Goal: Task Accomplishment & Management: Complete application form

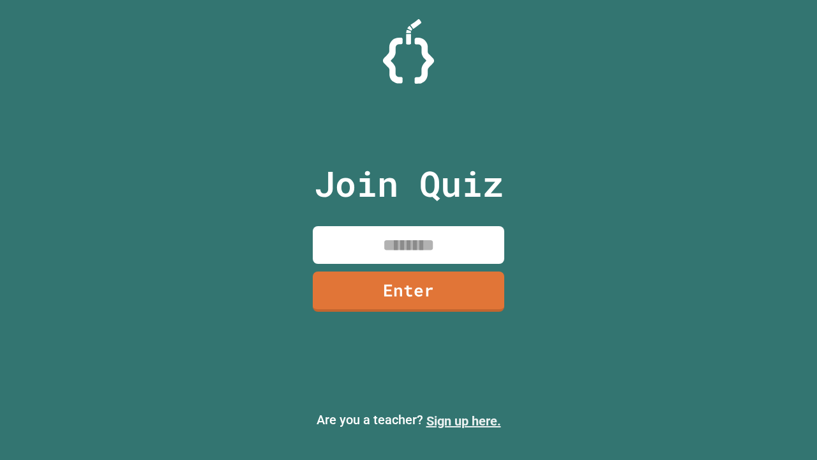
click at [458, 421] on link "Sign up here." at bounding box center [464, 420] width 75 height 15
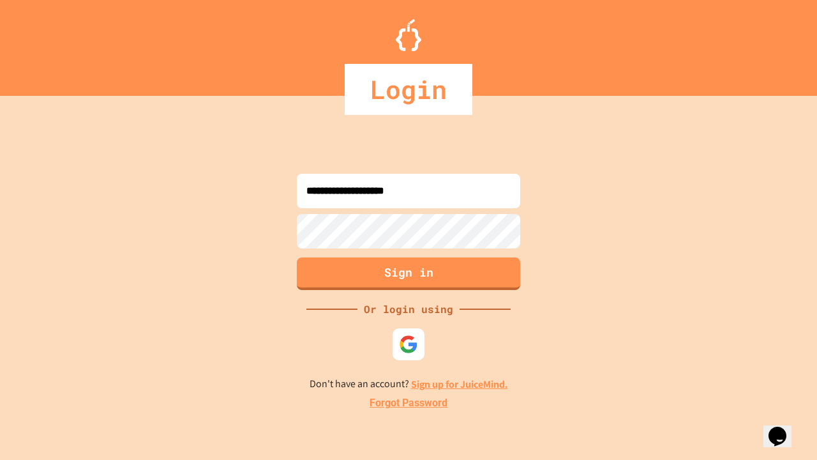
type input "**********"
